Goal: Task Accomplishment & Management: Complete application form

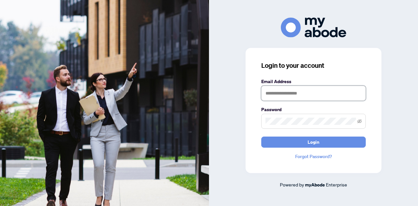
click at [307, 95] on input "text" at bounding box center [313, 93] width 105 height 15
type input "*"
type input "**********"
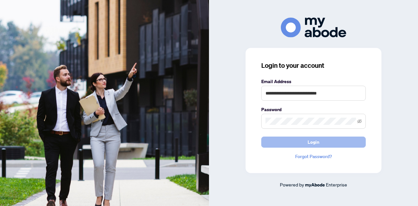
click at [316, 143] on span "Login" at bounding box center [314, 142] width 12 height 10
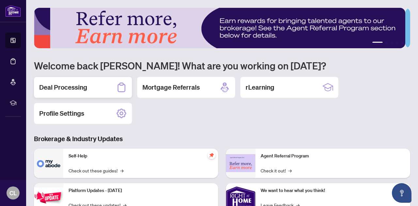
click at [95, 85] on div "Deal Processing" at bounding box center [83, 87] width 98 height 21
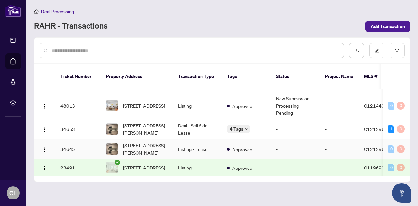
scroll to position [30, 0]
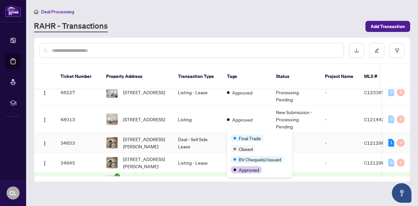
click at [242, 133] on div "Final Trade Closed BV Cheque(s) Issued Approved" at bounding box center [259, 153] width 65 height 47
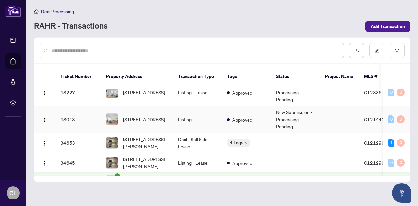
click at [115, 115] on img at bounding box center [111, 119] width 11 height 11
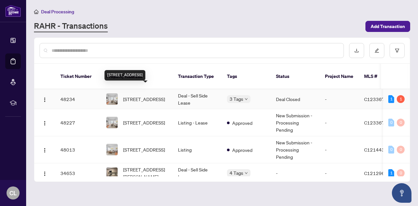
click at [142, 97] on span "[STREET_ADDRESS]" at bounding box center [144, 99] width 42 height 7
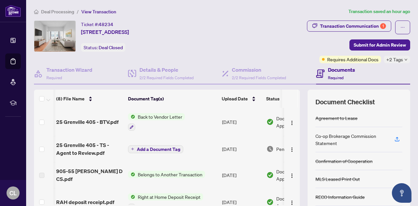
scroll to position [0, 0]
click at [354, 25] on div "Transaction Communication 1" at bounding box center [353, 26] width 66 height 10
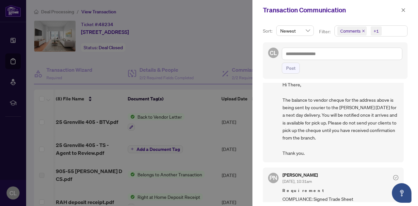
scroll to position [25, 0]
click at [167, 116] on div at bounding box center [209, 103] width 418 height 206
click at [400, 11] on button "button" at bounding box center [403, 10] width 8 height 8
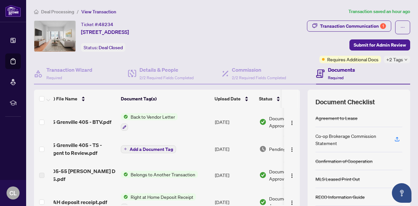
scroll to position [0, 0]
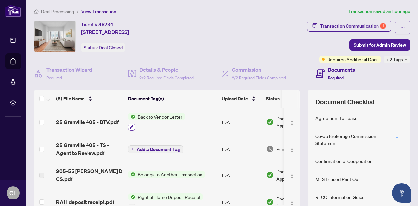
click at [134, 127] on button "button" at bounding box center [131, 127] width 7 height 7
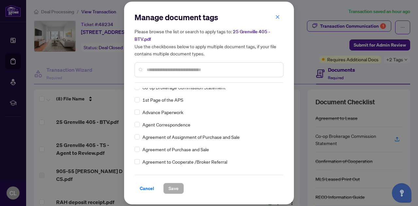
scroll to position [185, 0]
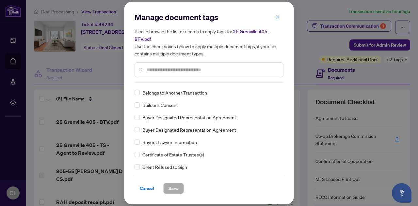
click at [278, 17] on icon "close" at bounding box center [278, 17] width 4 height 4
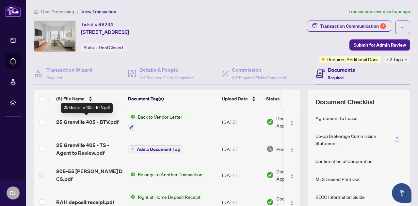
click at [97, 123] on span "25 Grenville 405 - BTV.pdf" at bounding box center [87, 122] width 62 height 8
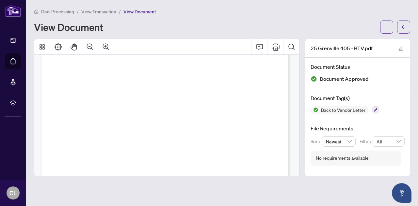
scroll to position [48, 0]
click at [275, 47] on icon "Print" at bounding box center [276, 47] width 8 height 8
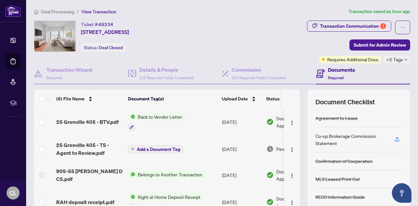
click at [137, 171] on span "Belongs to Another Transaction" at bounding box center [170, 174] width 70 height 7
click at [64, 176] on span "905-55 [PERSON_NAME] D CS.pdf" at bounding box center [89, 176] width 67 height 16
click at [333, 28] on div "Transaction Communication 1" at bounding box center [353, 26] width 66 height 10
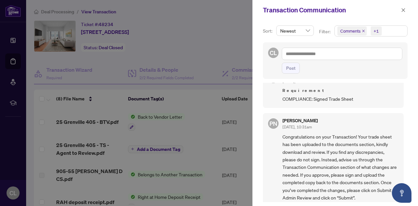
scroll to position [126, 0]
click at [195, 131] on div at bounding box center [209, 103] width 418 height 206
click at [72, 148] on div at bounding box center [209, 103] width 418 height 206
click at [406, 10] on button "button" at bounding box center [403, 10] width 8 height 8
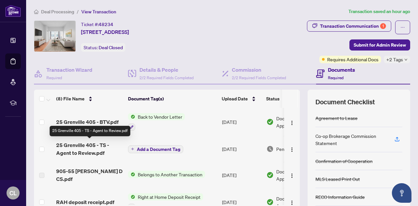
click at [81, 148] on span "25 Grenville 405 - TS - Agent to Review.pdf" at bounding box center [89, 149] width 67 height 16
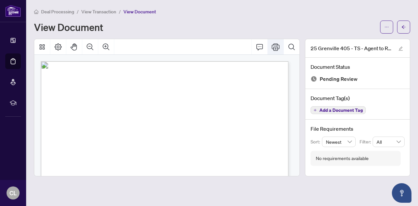
click at [275, 51] on button "Print" at bounding box center [276, 47] width 16 height 16
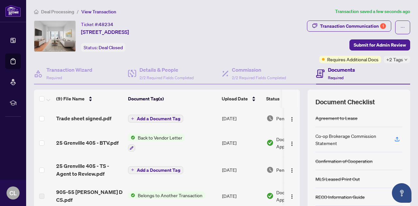
click at [146, 117] on span "Add a Document Tag" at bounding box center [158, 119] width 43 height 5
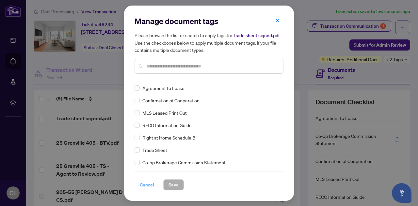
click at [147, 185] on span "Cancel" at bounding box center [147, 185] width 14 height 10
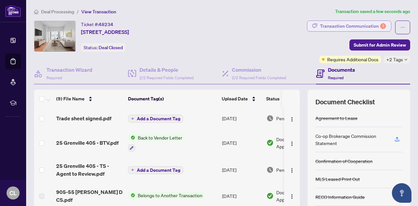
click at [364, 21] on div "Transaction Communication 1" at bounding box center [353, 26] width 66 height 10
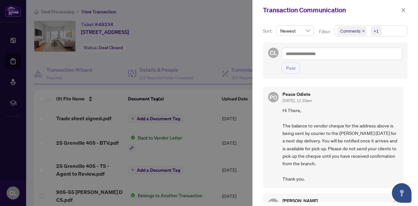
click at [167, 113] on div at bounding box center [209, 103] width 418 height 206
click at [165, 119] on div at bounding box center [209, 103] width 418 height 206
click at [404, 11] on icon "close" at bounding box center [403, 10] width 5 height 5
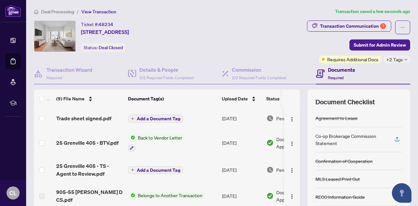
click at [169, 117] on span "Add a Document Tag" at bounding box center [158, 119] width 43 height 5
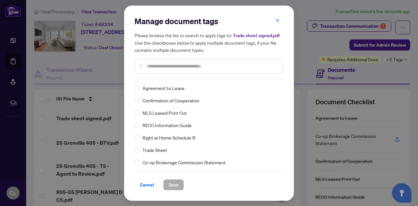
click at [166, 69] on input "text" at bounding box center [212, 66] width 131 height 7
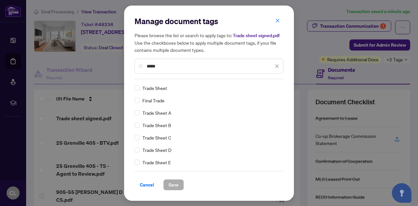
type input "*****"
click at [170, 187] on span "Save" at bounding box center [174, 185] width 10 height 10
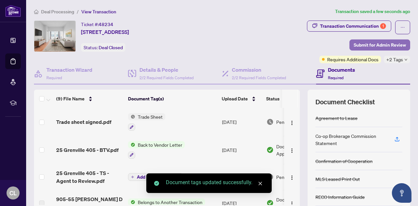
click at [378, 42] on span "Submit for Admin Review" at bounding box center [380, 45] width 52 height 10
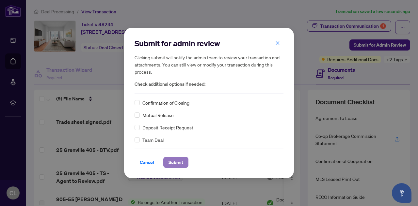
click at [173, 162] on span "Submit" at bounding box center [176, 162] width 15 height 10
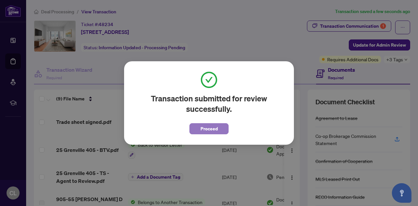
click at [212, 129] on span "Proceed" at bounding box center [209, 129] width 17 height 10
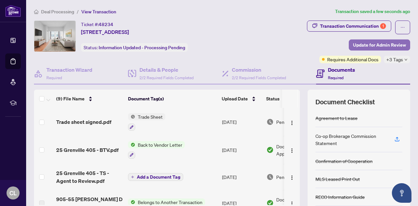
click at [375, 46] on span "Update for Admin Review" at bounding box center [379, 45] width 53 height 10
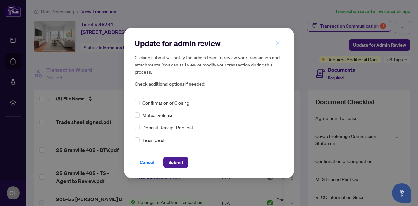
click at [277, 45] on icon "close" at bounding box center [277, 43] width 5 height 5
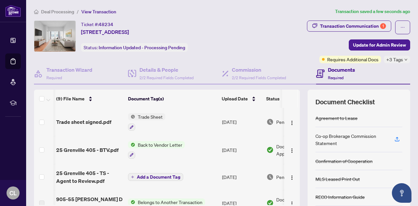
click at [276, 174] on span "Pending Review" at bounding box center [292, 177] width 33 height 7
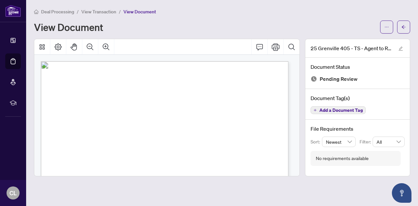
click at [231, 14] on div "Deal Processing / View Transaction / View Document" at bounding box center [222, 12] width 376 height 8
